Goal: Navigation & Orientation: Find specific page/section

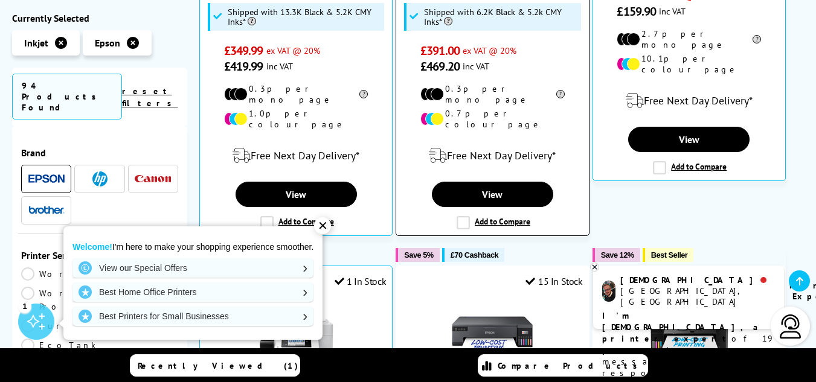
scroll to position [604, 0]
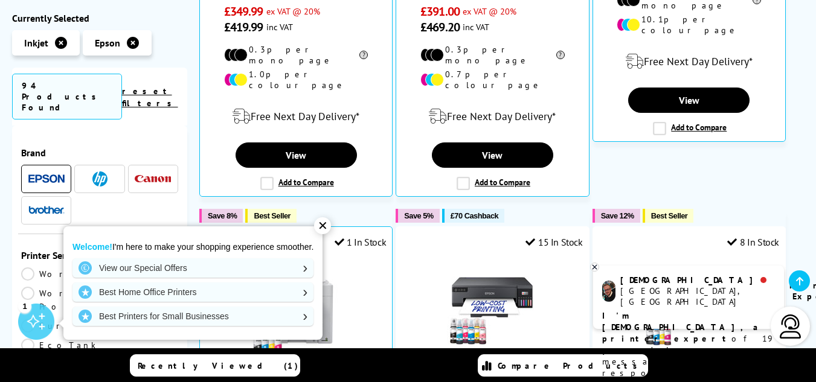
click at [327, 226] on div "✕" at bounding box center [322, 225] width 17 height 17
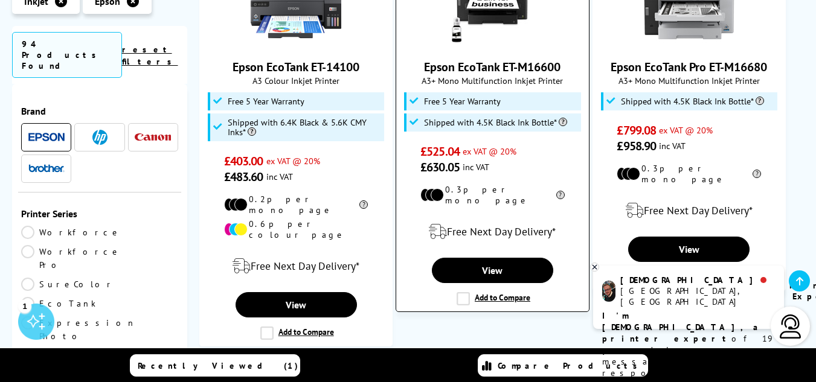
scroll to position [1871, 0]
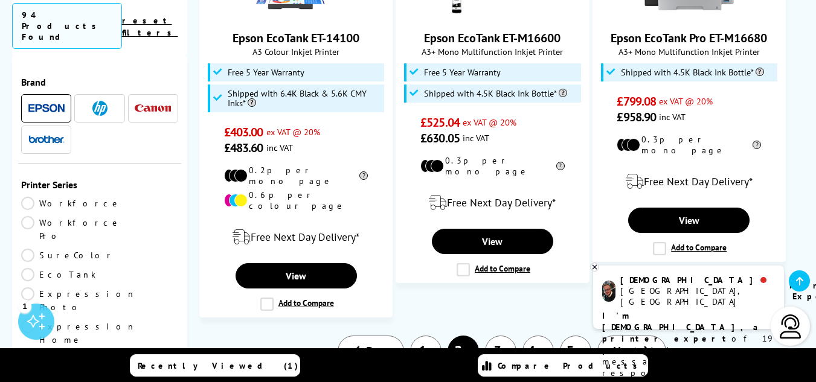
click at [497, 336] on link "3" at bounding box center [500, 351] width 31 height 31
